Goal: Navigation & Orientation: Understand site structure

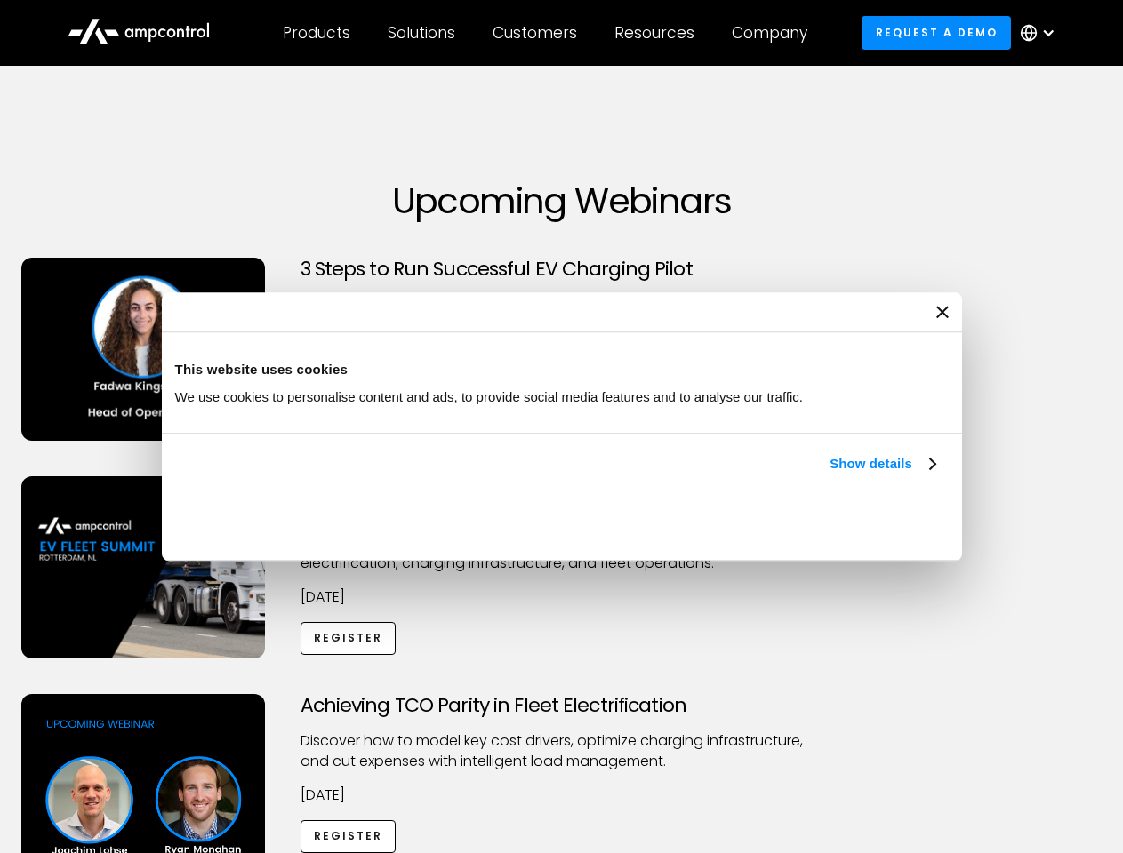
click at [829, 475] on link "Show details" at bounding box center [881, 463] width 105 height 21
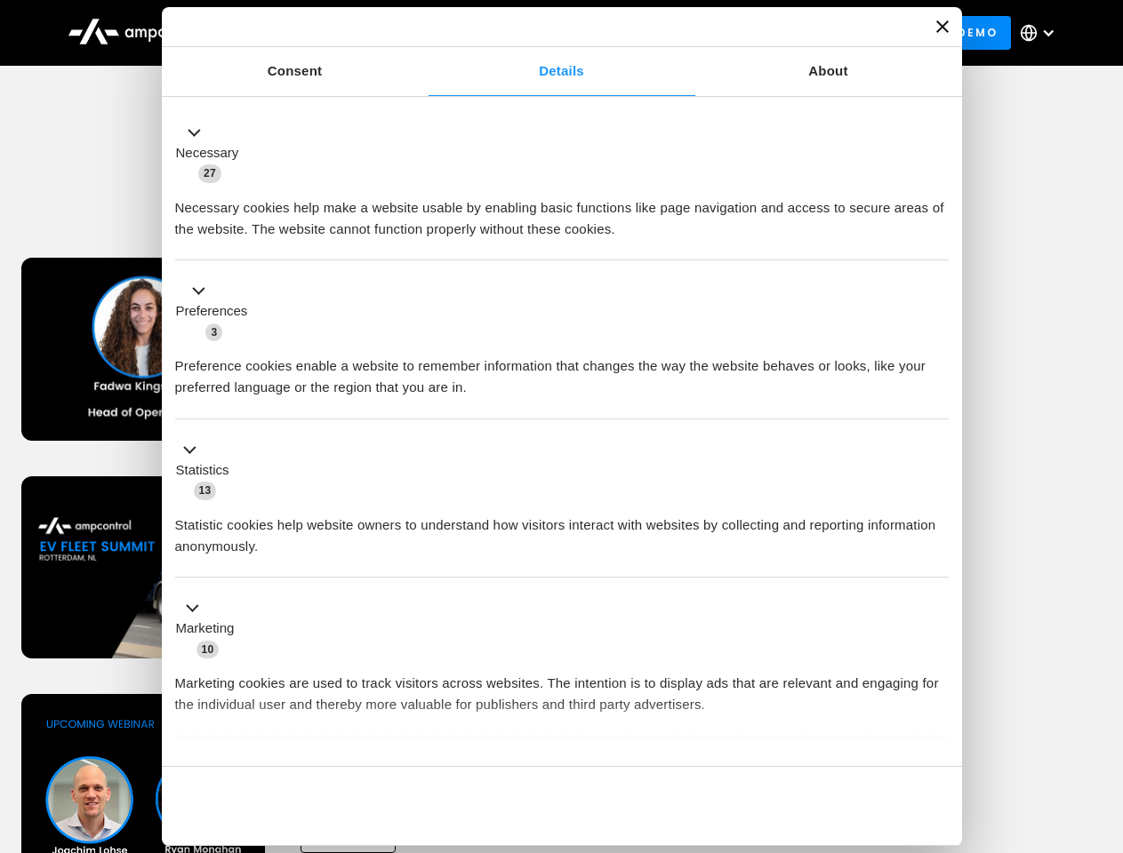
click at [937, 240] on div "Necessary cookies help make a website usable by enabling basic functions like p…" at bounding box center [561, 212] width 773 height 56
click at [1103, 716] on div "Achieving TCO Parity in Fleet Electrification Discover how to model key cost dr…" at bounding box center [562, 833] width 1116 height 279
click at [547, 33] on div "Customers" at bounding box center [534, 33] width 84 height 20
click at [316, 33] on div "Products" at bounding box center [317, 33] width 68 height 20
click at [422, 33] on div "Solutions" at bounding box center [422, 33] width 68 height 20
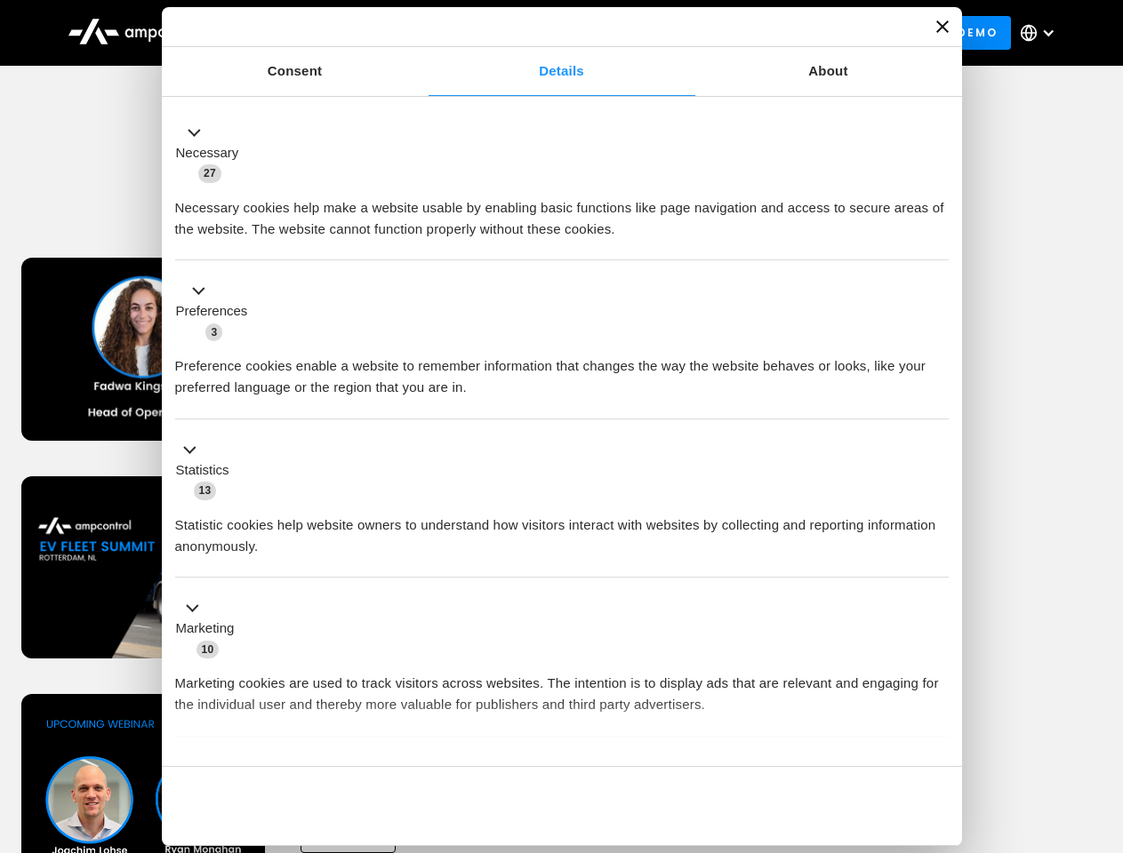
click at [538, 33] on div "Customers" at bounding box center [534, 33] width 84 height 20
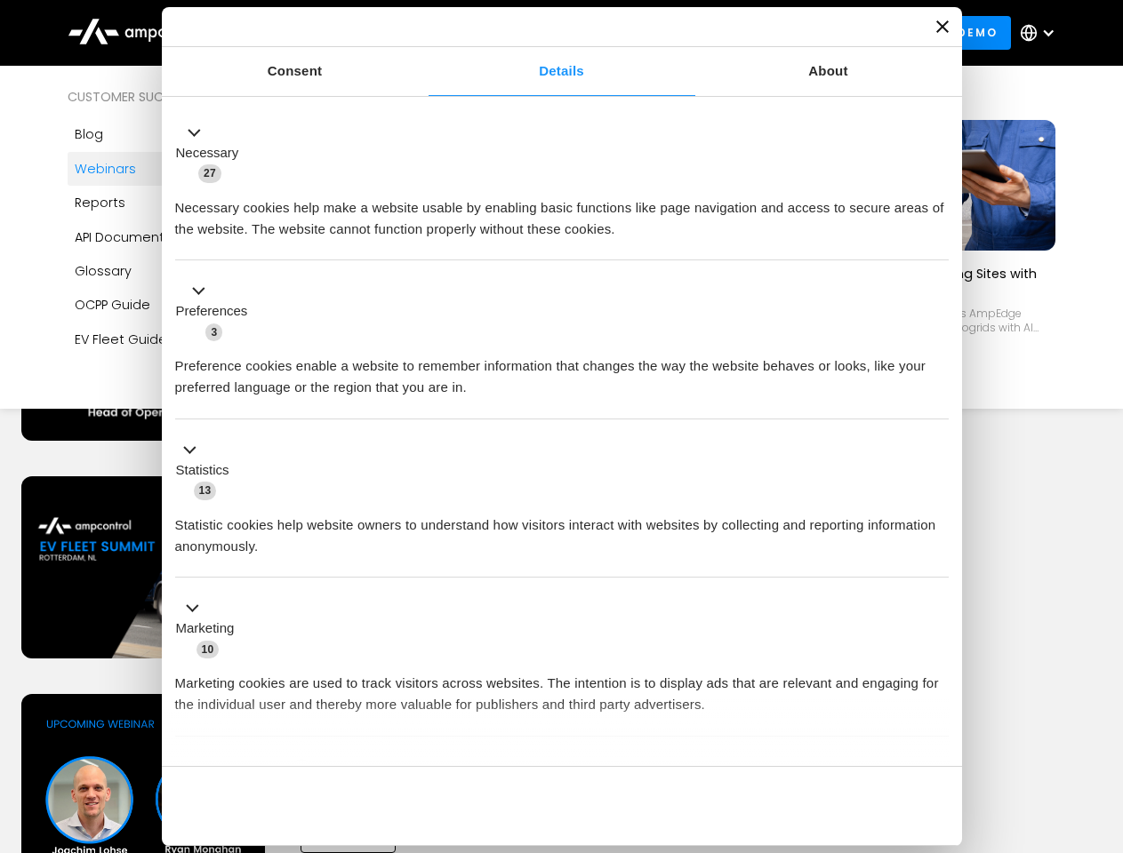
click at [658, 33] on div "Resources" at bounding box center [654, 33] width 80 height 20
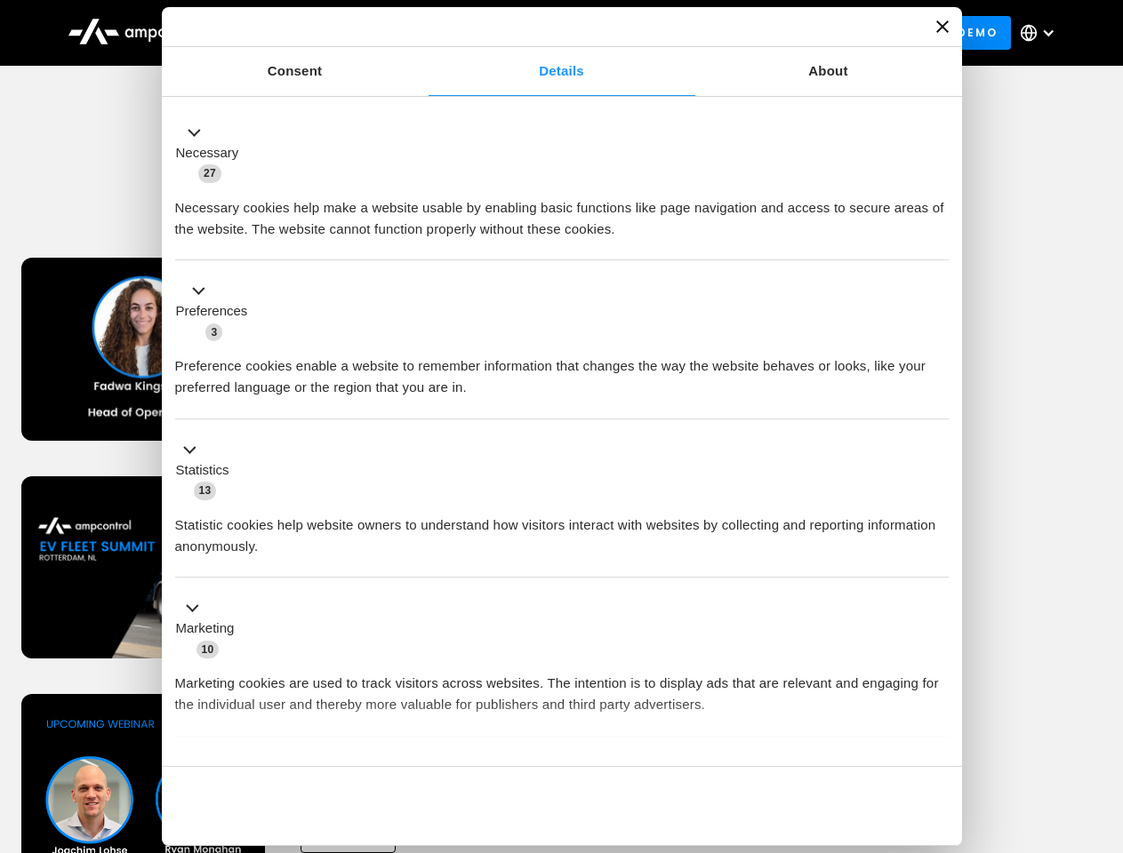
click at [775, 33] on div "Company" at bounding box center [770, 33] width 76 height 20
click at [1042, 33] on div at bounding box center [1048, 33] width 14 height 14
